Goal: Task Accomplishment & Management: Manage account settings

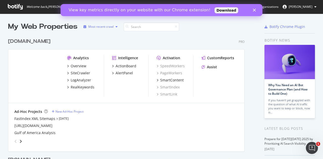
click at [114, 28] on div "button" at bounding box center [117, 26] width 6 height 3
click at [63, 39] on div "[DOMAIN_NAME] Pro" at bounding box center [126, 41] width 236 height 7
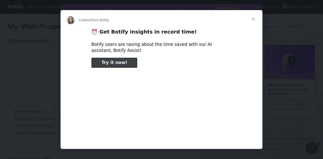
type input "78782"
click at [252, 18] on span "Close" at bounding box center [253, 19] width 18 height 18
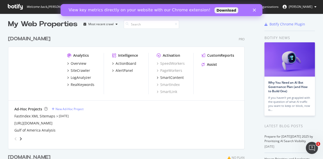
scroll to position [90, 0]
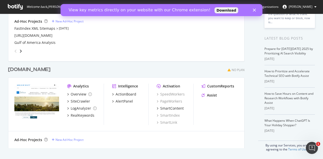
click at [57, 105] on img "grid" at bounding box center [36, 102] width 45 height 36
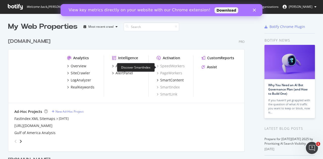
scroll to position [31, 0]
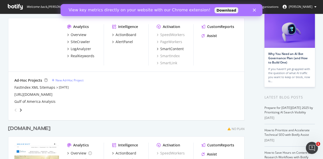
click at [255, 10] on polygon "Close" at bounding box center [254, 10] width 3 height 3
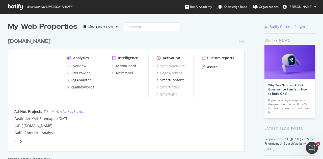
scroll to position [90, 0]
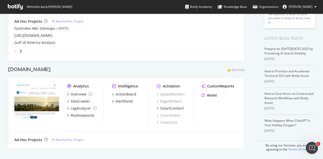
click at [229, 71] on icon "grid" at bounding box center [229, 70] width 3 height 3
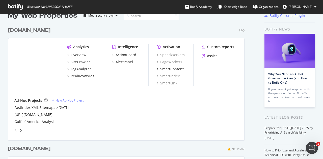
scroll to position [0, 0]
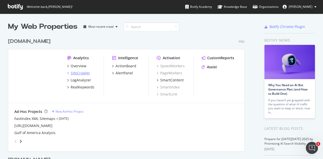
click at [69, 73] on icon "grid" at bounding box center [68, 73] width 2 height 3
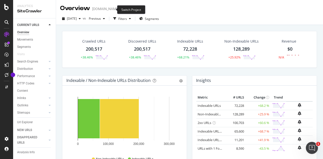
click at [121, 10] on icon "arrow-right-arrow-left" at bounding box center [122, 9] width 3 height 4
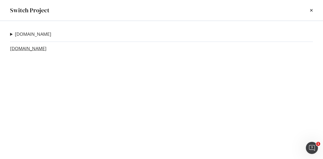
click at [46, 48] on link "[DOMAIN_NAME]" at bounding box center [28, 48] width 36 height 5
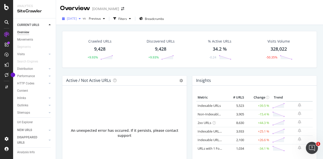
click at [83, 19] on div "button" at bounding box center [80, 18] width 6 height 3
click at [186, 89] on div "Active / Not Active URLs Chart (by Value) Chart (by Percentage) Table Expand Ex…" at bounding box center [125, 128] width 130 height 106
click at [28, 25] on div "CURRENT URLS" at bounding box center [28, 24] width 22 height 5
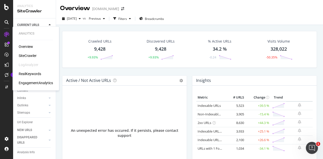
click at [31, 56] on div "SiteCrawler" at bounding box center [28, 55] width 18 height 5
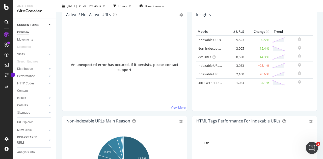
scroll to position [76, 0]
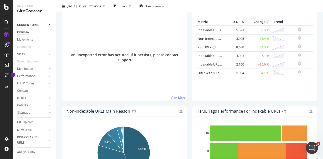
click at [186, 49] on div "Active / Not Active URLs Chart (by Value) Chart (by Percentage) Table Expand Ex…" at bounding box center [125, 53] width 130 height 106
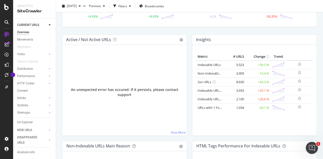
scroll to position [0, 0]
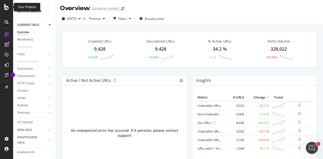
click at [6, 8] on icon at bounding box center [6, 7] width 5 height 6
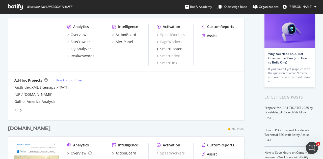
scroll to position [90, 0]
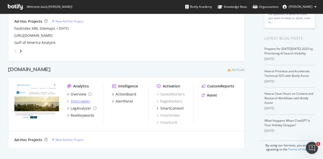
click at [68, 101] on icon "grid" at bounding box center [68, 101] width 2 height 3
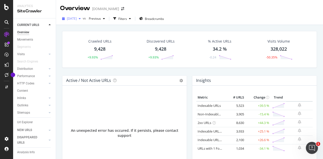
click at [77, 20] on span "[DATE]" at bounding box center [72, 18] width 10 height 4
click at [82, 26] on div "Last Crawls" at bounding box center [78, 27] width 22 height 4
click at [77, 19] on span "[DATE]" at bounding box center [72, 18] width 10 height 4
click at [108, 26] on div "Crawled URLs 9,428 +9.93% Discovered URLs 9,428 +9.93% % Active URLs 34.2 % -0.…" at bounding box center [189, 104] width 267 height 159
click at [133, 20] on div "Filters" at bounding box center [122, 19] width 22 height 8
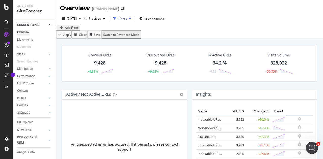
click at [133, 20] on div "Filters" at bounding box center [122, 19] width 22 height 8
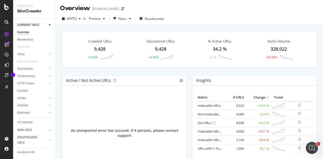
click at [138, 26] on div "Crawled URLs 9,428 +9.93% Discovered URLs 9,428 +9.93% % Active URLs 34.2 % -0.…" at bounding box center [189, 104] width 267 height 159
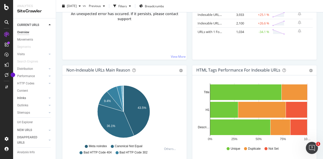
scroll to position [15, 0]
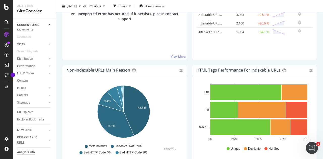
click at [27, 153] on div "Analysis Info" at bounding box center [26, 152] width 18 height 5
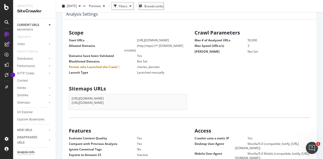
scroll to position [59, 0]
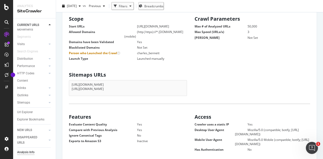
scroll to position [73, 0]
click at [148, 87] on li "[URL][DOMAIN_NAME]" at bounding box center [128, 85] width 113 height 4
click at [190, 86] on div "Sitemaps URLs [URL][DOMAIN_NAME] [URL][DOMAIN_NAME]" at bounding box center [189, 83] width 251 height 26
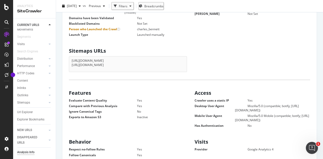
scroll to position [0, 0]
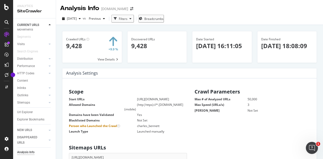
click at [94, 74] on h4 "Analysis Settings" at bounding box center [82, 73] width 32 height 7
click at [156, 89] on div "Scope Start URLs [URL][DOMAIN_NAME] Allowed Domains (http|https)://*.[DOMAIN_NA…" at bounding box center [127, 111] width 126 height 48
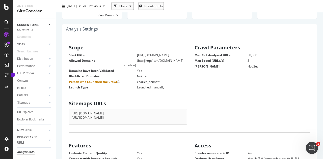
scroll to position [44, 0]
click at [219, 65] on dt "[PERSON_NAME]" at bounding box center [221, 66] width 53 height 4
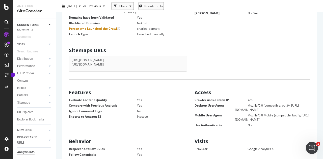
scroll to position [97, 0]
click at [185, 65] on div "Sitemaps URLs [URL][DOMAIN_NAME] [URL][DOMAIN_NAME]" at bounding box center [127, 58] width 126 height 26
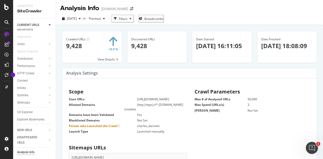
scroll to position [0, 0]
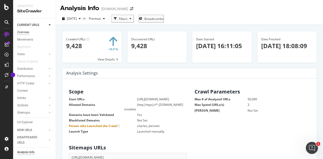
click at [27, 32] on div "Overview" at bounding box center [23, 32] width 12 height 5
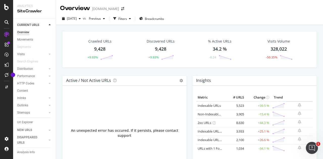
click at [58, 39] on div "Crawled URLs 9,428 +9.93% Discovered URLs 9,428 +9.93% % Active URLs 34.2 % -0.…" at bounding box center [189, 104] width 267 height 159
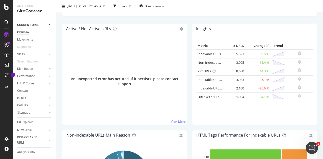
scroll to position [52, 0]
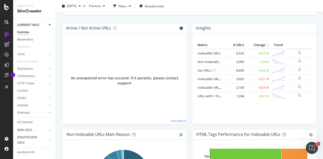
click at [179, 28] on icon at bounding box center [181, 28] width 4 height 4
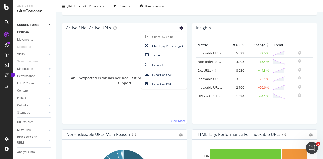
click at [187, 35] on div "Active / Not Active URLs Chart (by Value) Chart (by Percentage) Table Expand Ex…" at bounding box center [125, 76] width 130 height 106
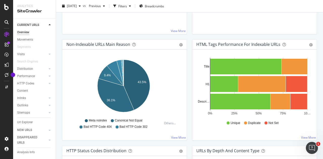
scroll to position [143, 0]
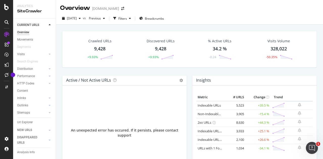
scroll to position [0, 0]
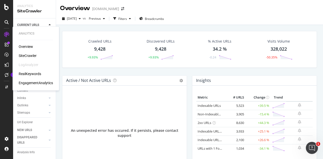
click at [26, 57] on div "SiteCrawler" at bounding box center [28, 55] width 18 height 5
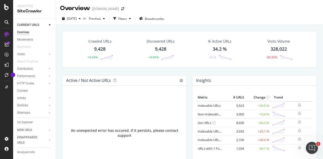
click at [6, 108] on div at bounding box center [7, 83] width 12 height 104
click at [187, 80] on div "Active / Not Active URLs Chart (by Value) Chart (by Percentage) Table Expand Ex…" at bounding box center [125, 128] width 130 height 106
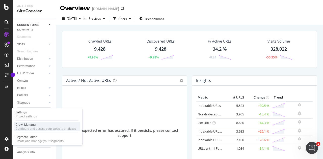
click at [31, 125] on div "Crawl Manager" at bounding box center [46, 125] width 60 height 4
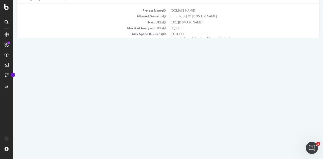
scroll to position [33, 0]
click at [167, 76] on p "View Crawl Settings" at bounding box center [168, 77] width 295 height 4
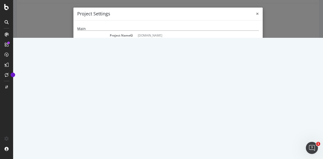
click at [256, 14] on span "×" at bounding box center [257, 13] width 3 height 7
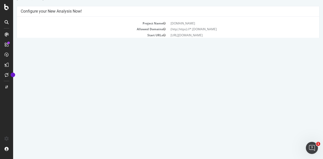
scroll to position [19, 0]
click at [170, 90] on p "View Crawl Settings" at bounding box center [168, 91] width 295 height 4
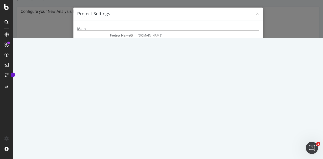
click at [176, 72] on pre "[URL][DOMAIN_NAME] [URL][DOMAIN_NAME]" at bounding box center [198, 79] width 121 height 20
click at [187, 73] on pre "[URL][DOMAIN_NAME] [URL][DOMAIN_NAME]" at bounding box center [198, 79] width 121 height 20
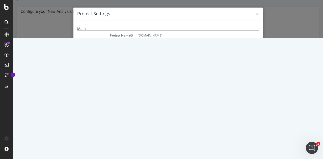
click at [187, 73] on pre "[URL][DOMAIN_NAME] [URL][DOMAIN_NAME]" at bounding box center [198, 79] width 121 height 20
click at [116, 77] on dl "Project Name [DOMAIN_NAME] Start URLs [URL][DOMAIN_NAME] Allowed Domains (http|…" at bounding box center [168, 61] width 182 height 56
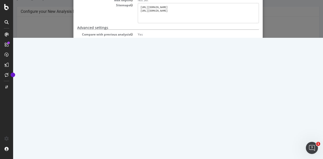
scroll to position [110, 0]
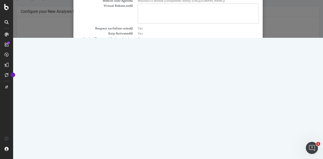
click at [251, 143] on button "Close" at bounding box center [250, 145] width 15 height 9
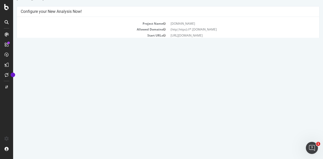
click at [185, 98] on link "Settings" at bounding box center [184, 99] width 11 height 4
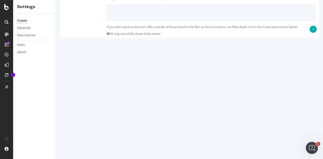
scroll to position [141, 0]
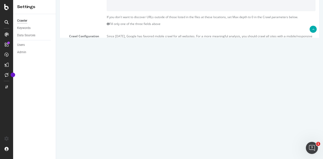
click at [171, 74] on label "and Subdomains" at bounding box center [185, 75] width 28 height 4
click at [56, 0] on input "and Subdomains" at bounding box center [56, 0] width 0 height 0
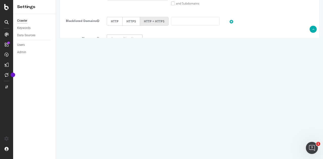
scroll to position [237, 0]
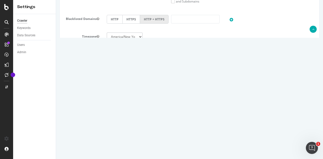
click at [133, 75] on input "50000" at bounding box center [125, 76] width 36 height 9
type input "10000"
click at [159, 74] on div "Max # of Analysed URLs 10000" at bounding box center [189, 77] width 259 height 10
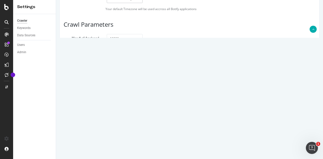
scroll to position [274, 0]
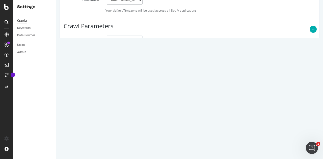
click at [152, 97] on textarea "[URL][DOMAIN_NAME] [URL][DOMAIN_NAME]" at bounding box center [211, 106] width 209 height 25
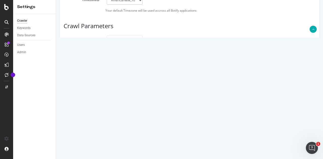
type textarea "[URL][DOMAIN_NAME]"
click at [187, 144] on input "Save & Back to Project" at bounding box center [195, 145] width 37 height 8
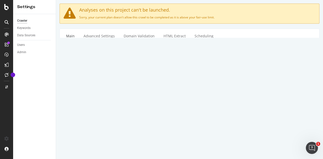
scroll to position [26, 0]
click at [138, 86] on textarea "[URL][DOMAIN_NAME]" at bounding box center [211, 86] width 209 height 16
click at [108, 82] on textarea "[URL][DOMAIN_NAME]" at bounding box center [211, 86] width 209 height 16
click at [201, 102] on div "Or upload a file:" at bounding box center [211, 104] width 216 height 4
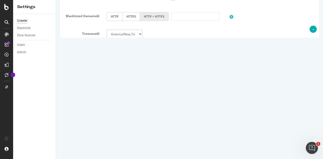
scroll to position [297, 0]
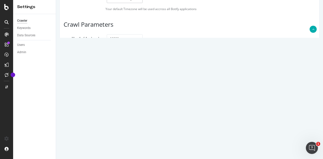
click at [167, 143] on button "Save" at bounding box center [170, 143] width 12 height 8
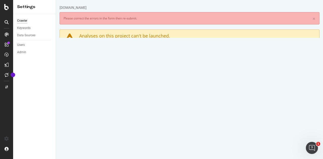
scroll to position [0, 0]
click at [173, 108] on textarea "[URL][DOMAIN_NAME]" at bounding box center [211, 112] width 209 height 16
click at [97, 82] on h3 "Scope" at bounding box center [190, 82] width 252 height 7
click at [127, 108] on textarea "[URL][DOMAIN_NAME]" at bounding box center [211, 112] width 209 height 16
type textarea "[DOMAIN_NAME]"
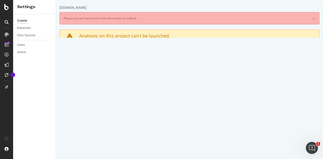
click at [172, 83] on h3 "Scope" at bounding box center [190, 82] width 252 height 7
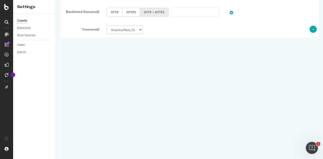
scroll to position [297, 0]
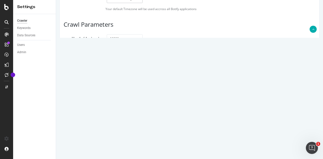
click at [167, 143] on button "Save" at bounding box center [170, 143] width 12 height 8
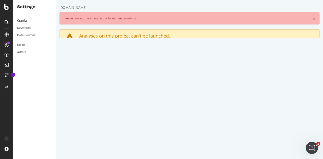
scroll to position [0, 0]
click at [151, 123] on span "Please enter a valid value for URL number 1 (only one URL per line)" at bounding box center [156, 123] width 94 height 4
click at [101, 94] on label "Project Name" at bounding box center [81, 95] width 43 height 6
click at [99, 94] on button "Project Name" at bounding box center [98, 96] width 3 height 4
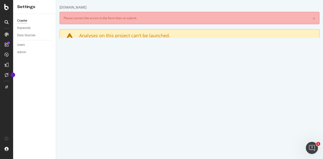
click at [101, 93] on label "Project Name" at bounding box center [81, 95] width 43 height 6
click at [99, 93] on button "Project Name" at bounding box center [98, 95] width 3 height 4
click at [100, 81] on h3 "Scope" at bounding box center [190, 81] width 252 height 7
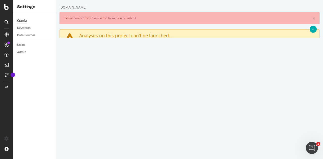
scroll to position [140, 0]
